Goal: Obtain resource: Obtain resource

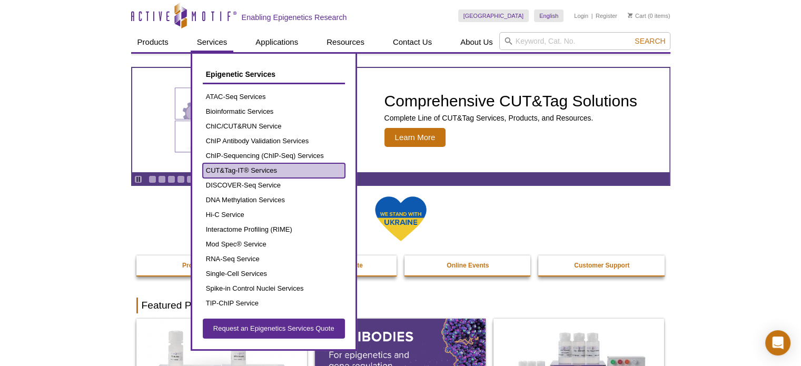
click at [257, 168] on link "CUT&Tag-IT® Services" at bounding box center [274, 170] width 142 height 15
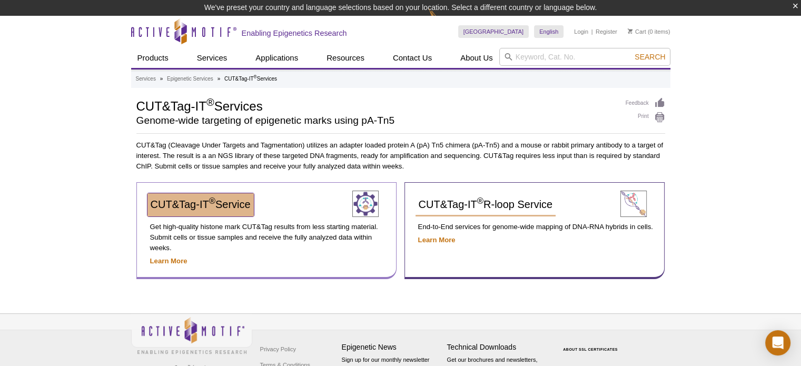
click at [240, 203] on span "CUT&Tag-IT ® Service" at bounding box center [201, 205] width 100 height 12
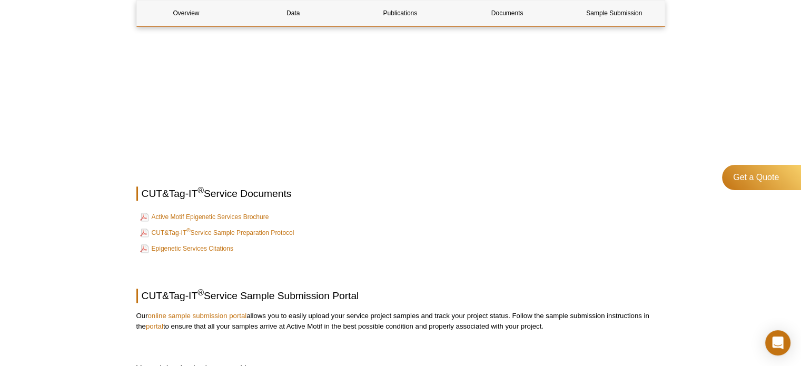
scroll to position [1370, 0]
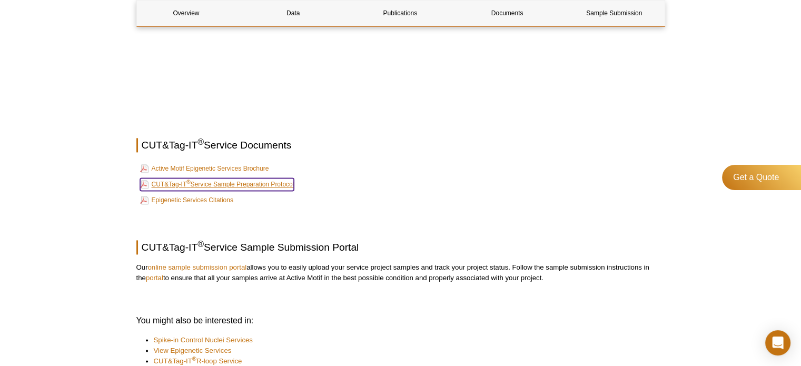
click at [277, 180] on link "CUT&Tag-IT ® Service Sample Preparation Protocol" at bounding box center [217, 184] width 154 height 13
